Goal: Information Seeking & Learning: Understand process/instructions

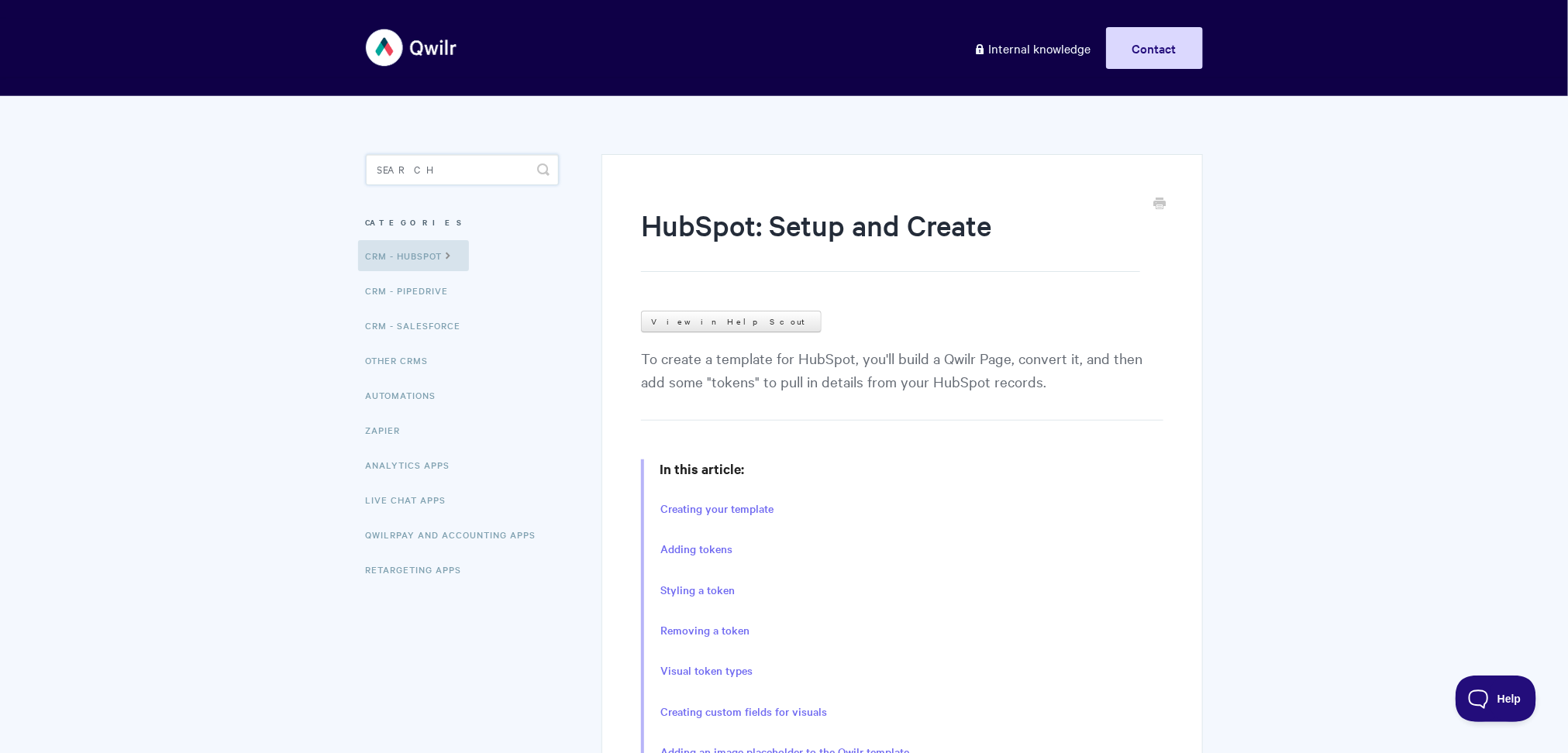
click at [475, 157] on input "Search" at bounding box center [463, 170] width 193 height 31
type input "template"
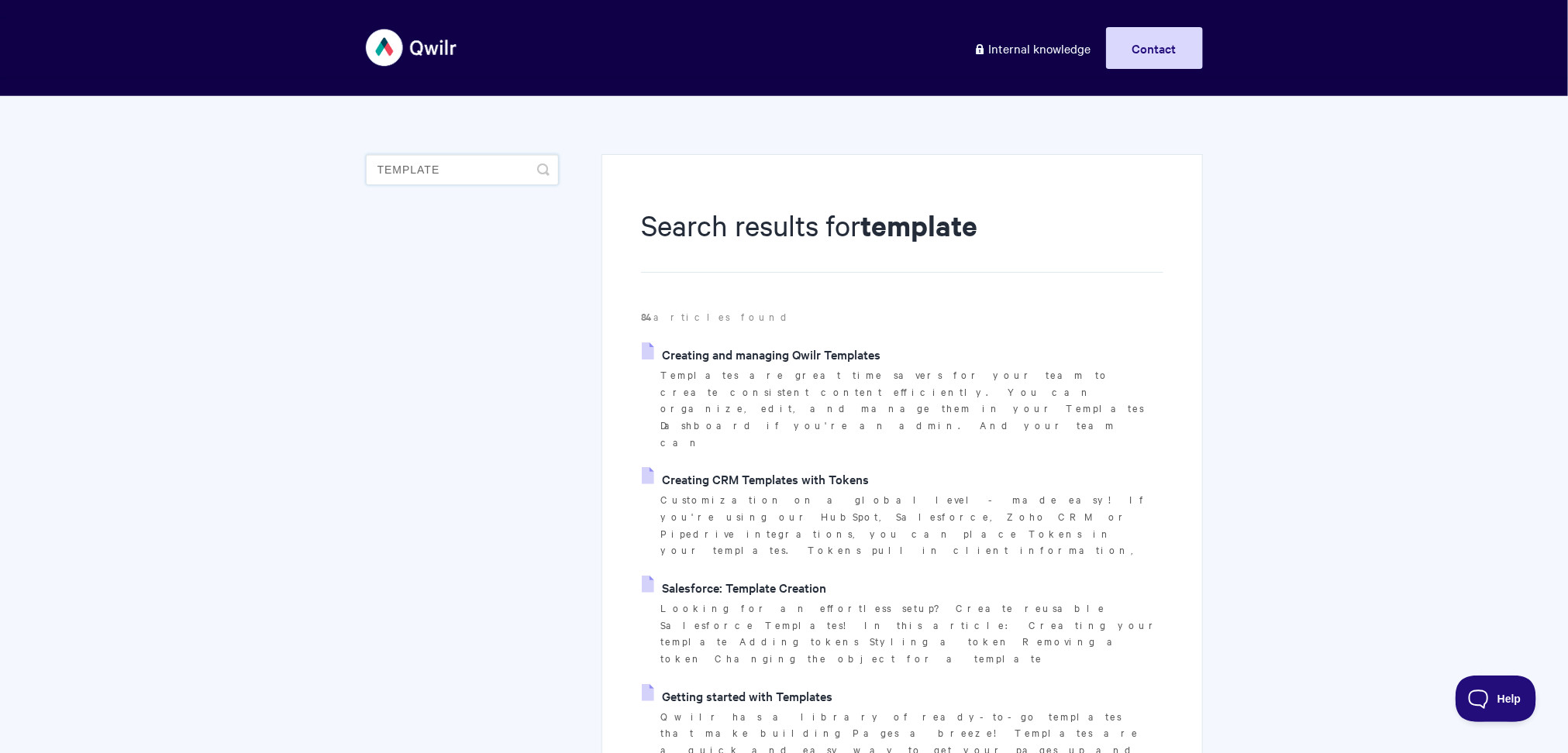
click at [473, 176] on input "template" at bounding box center [463, 170] width 193 height 31
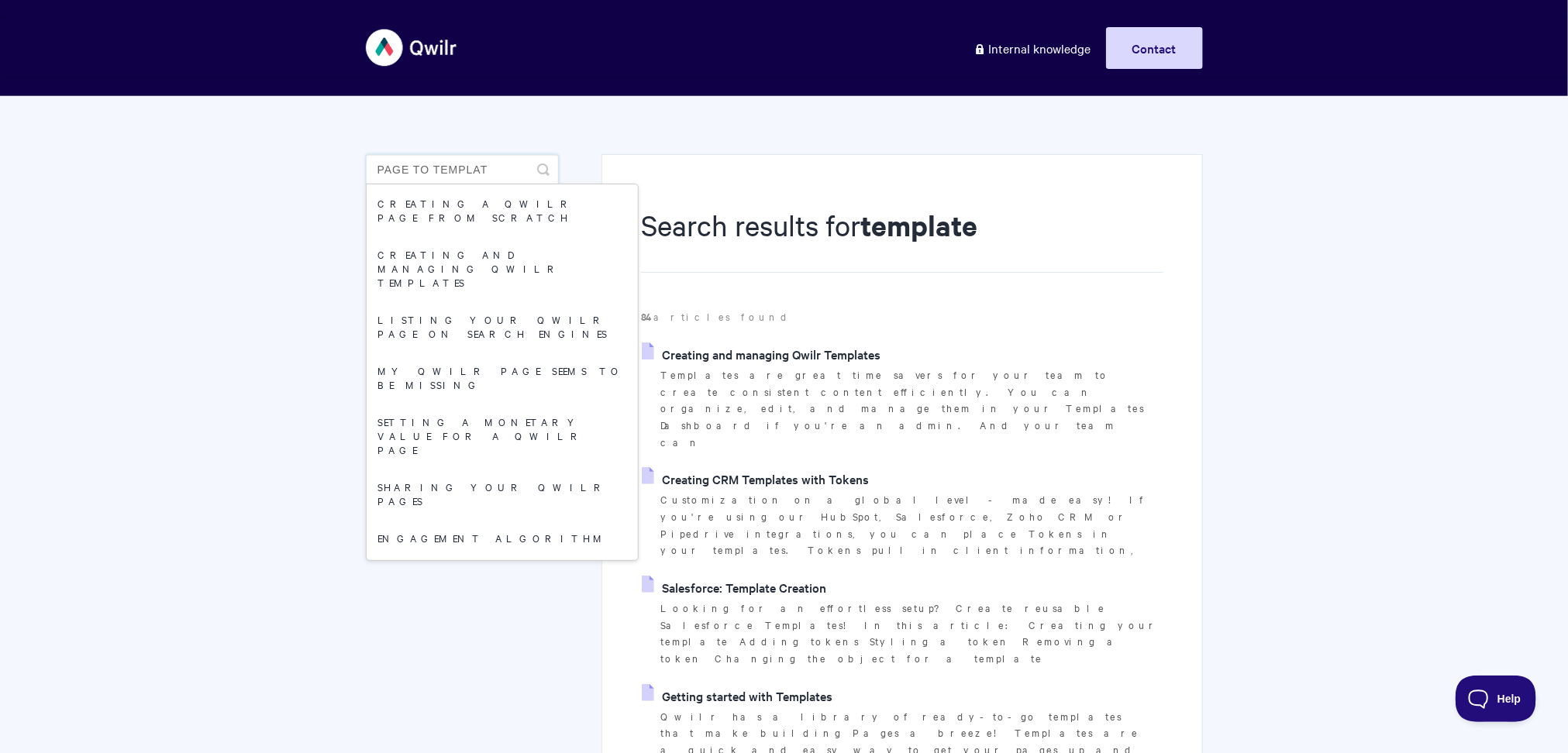
type input "page to template"
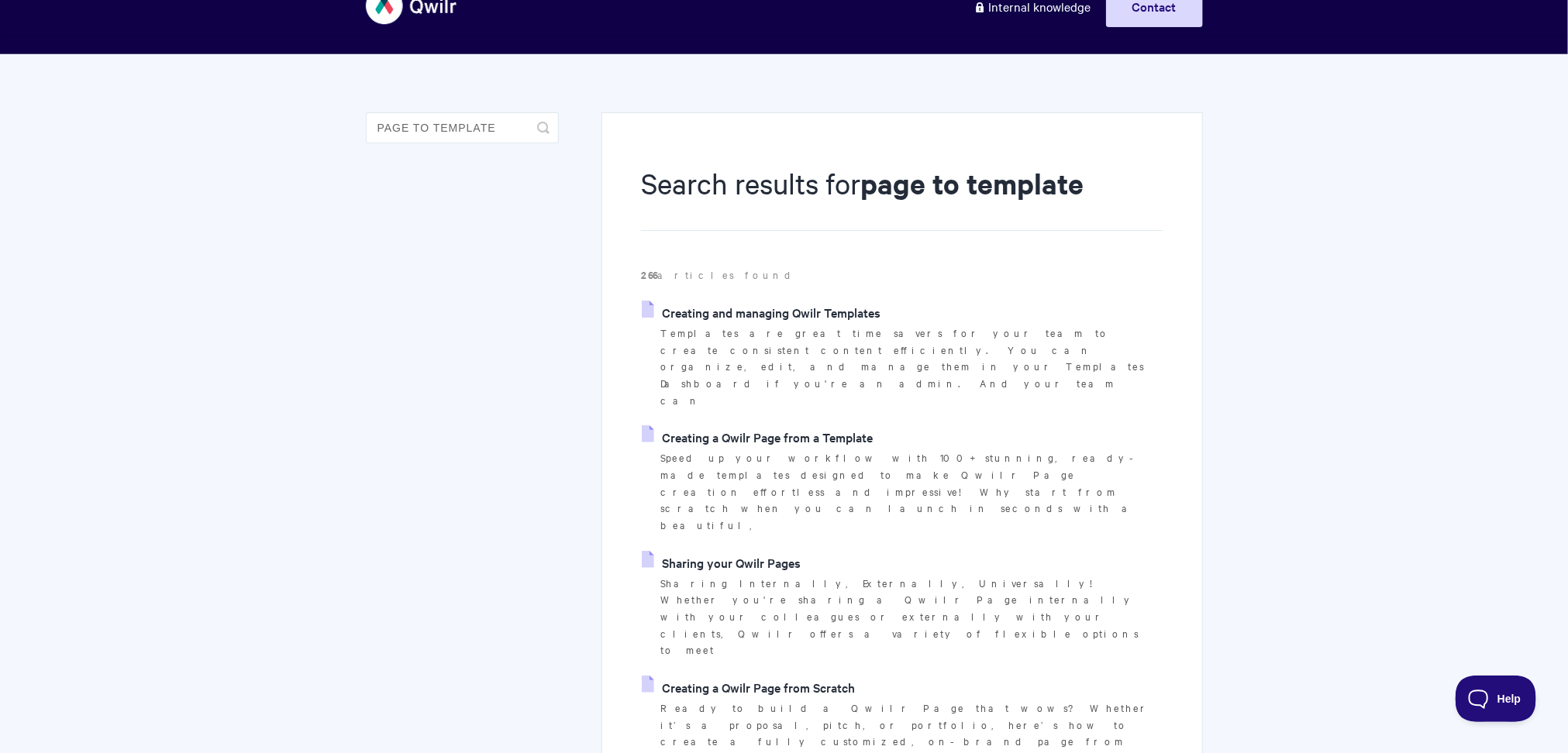
scroll to position [51, 0]
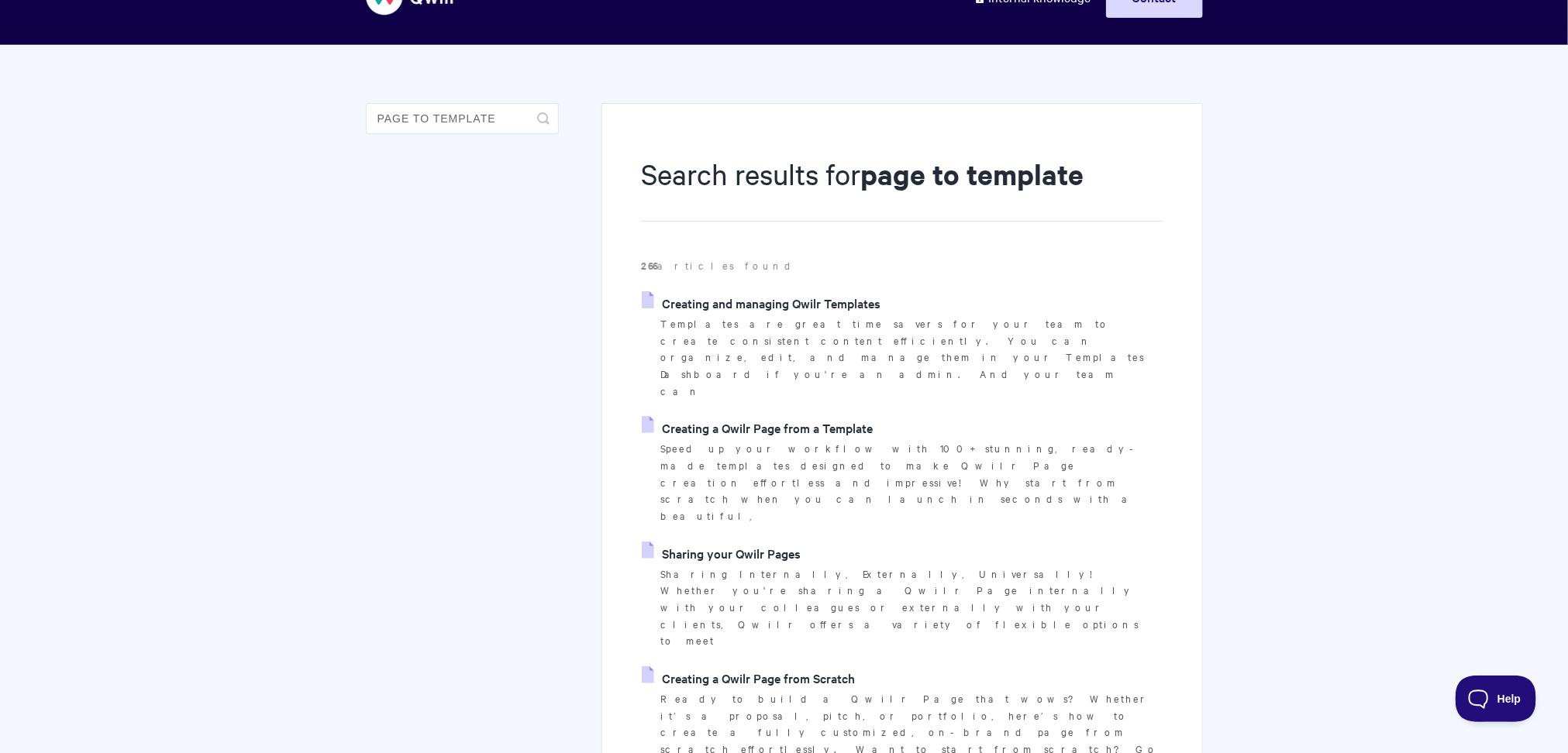
click at [773, 416] on link "Creating a Qwilr Page from a Template" at bounding box center [758, 427] width 231 height 23
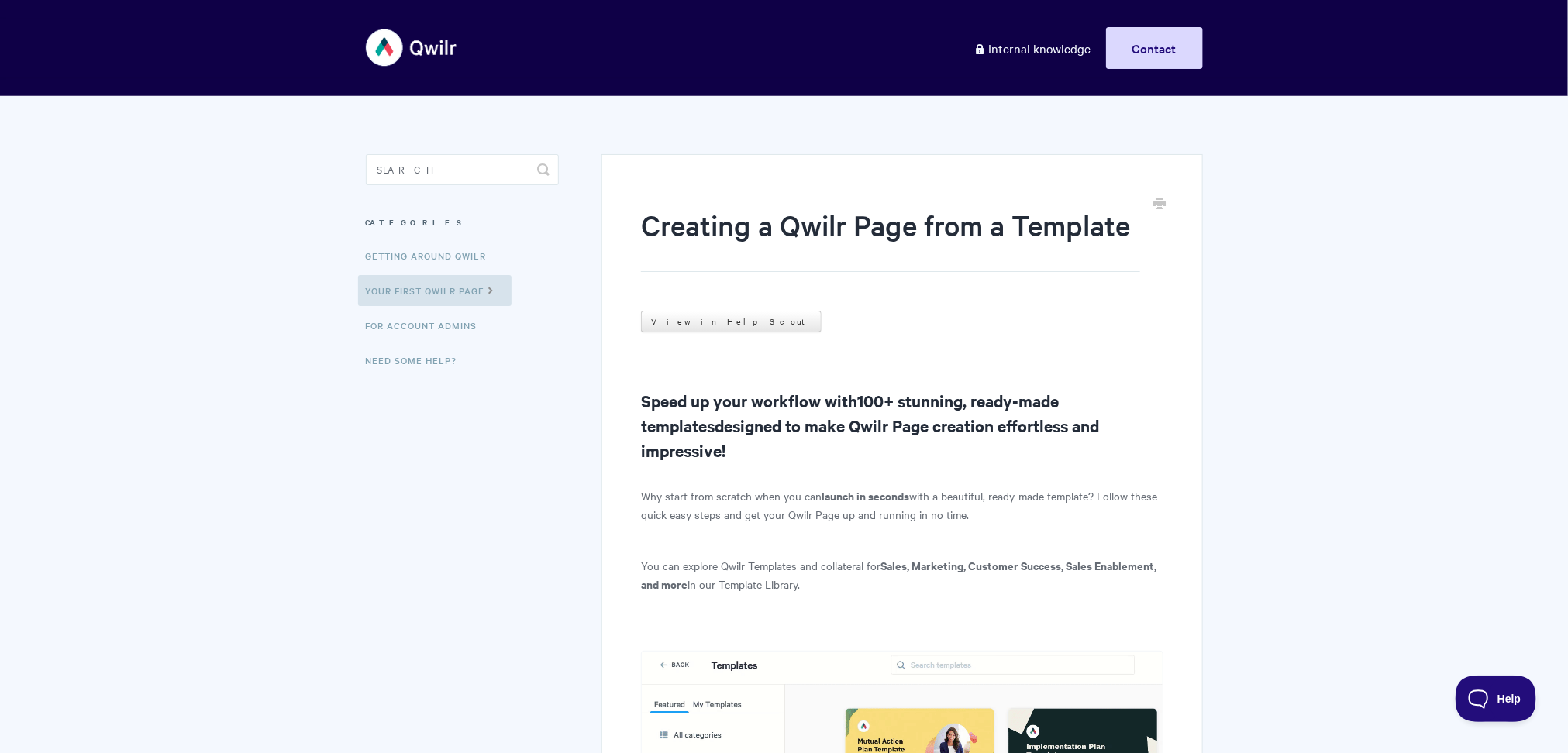
click at [458, 163] on input "Search" at bounding box center [463, 170] width 193 height 31
type input "page"
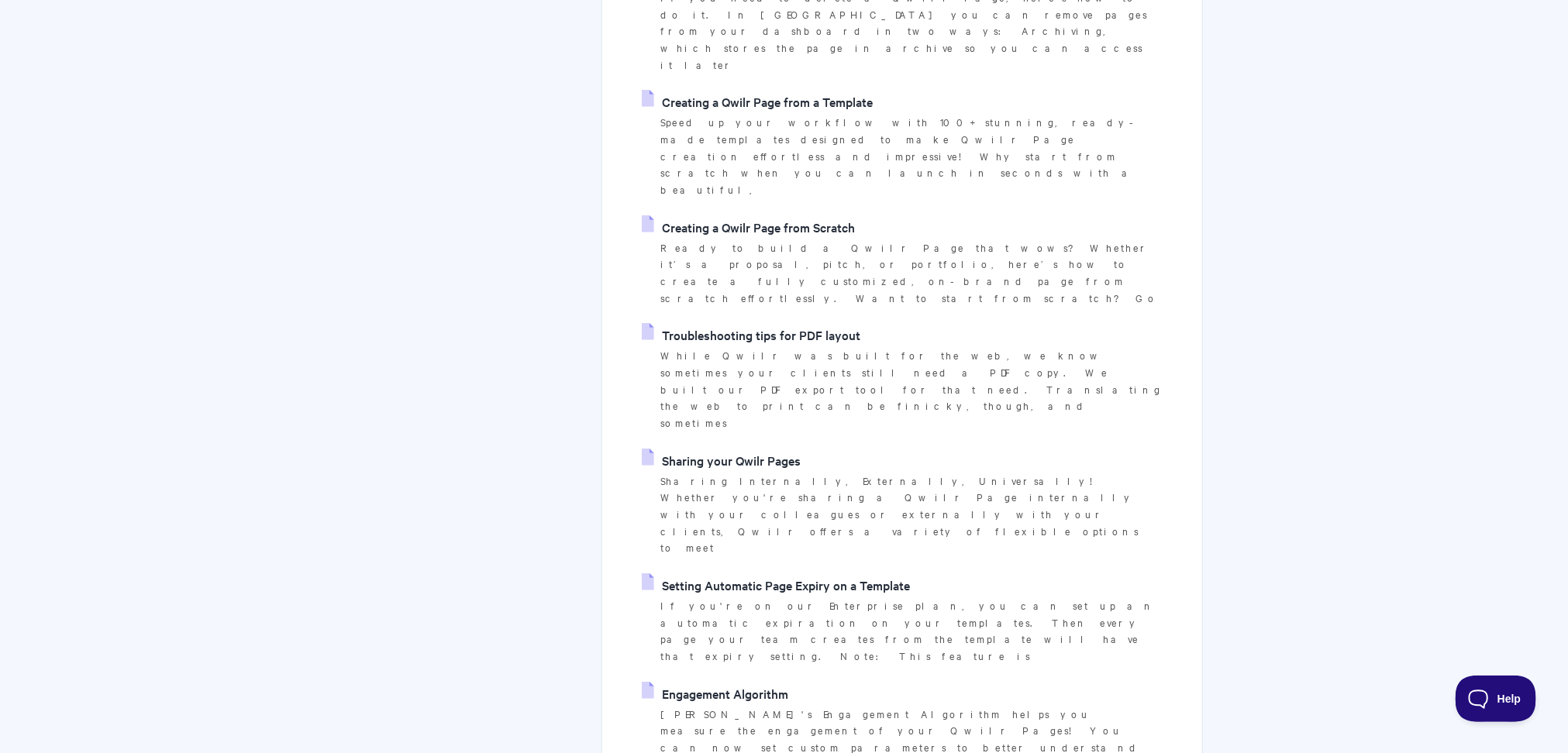
scroll to position [382, 0]
